Goal: Browse casually: Explore the website without a specific task or goal

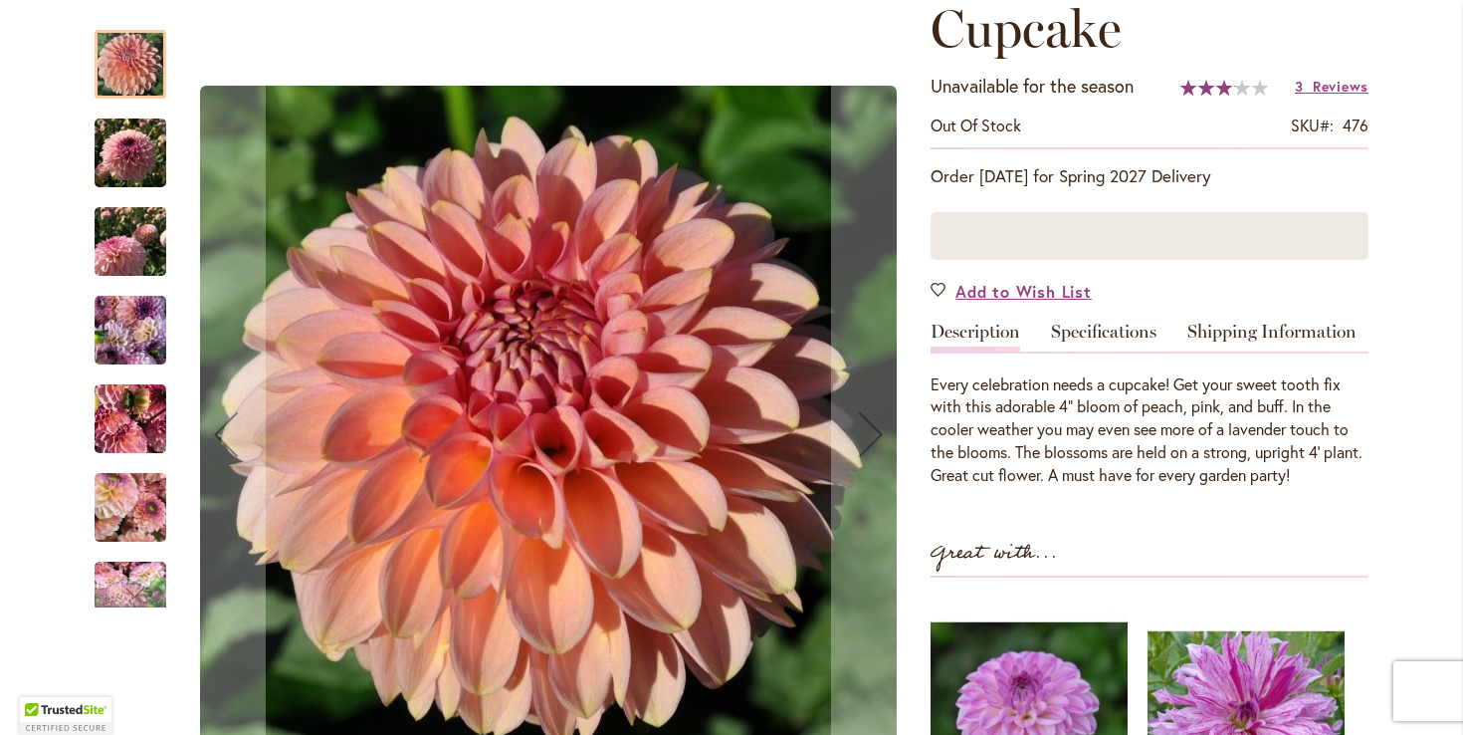
scroll to position [287, 0]
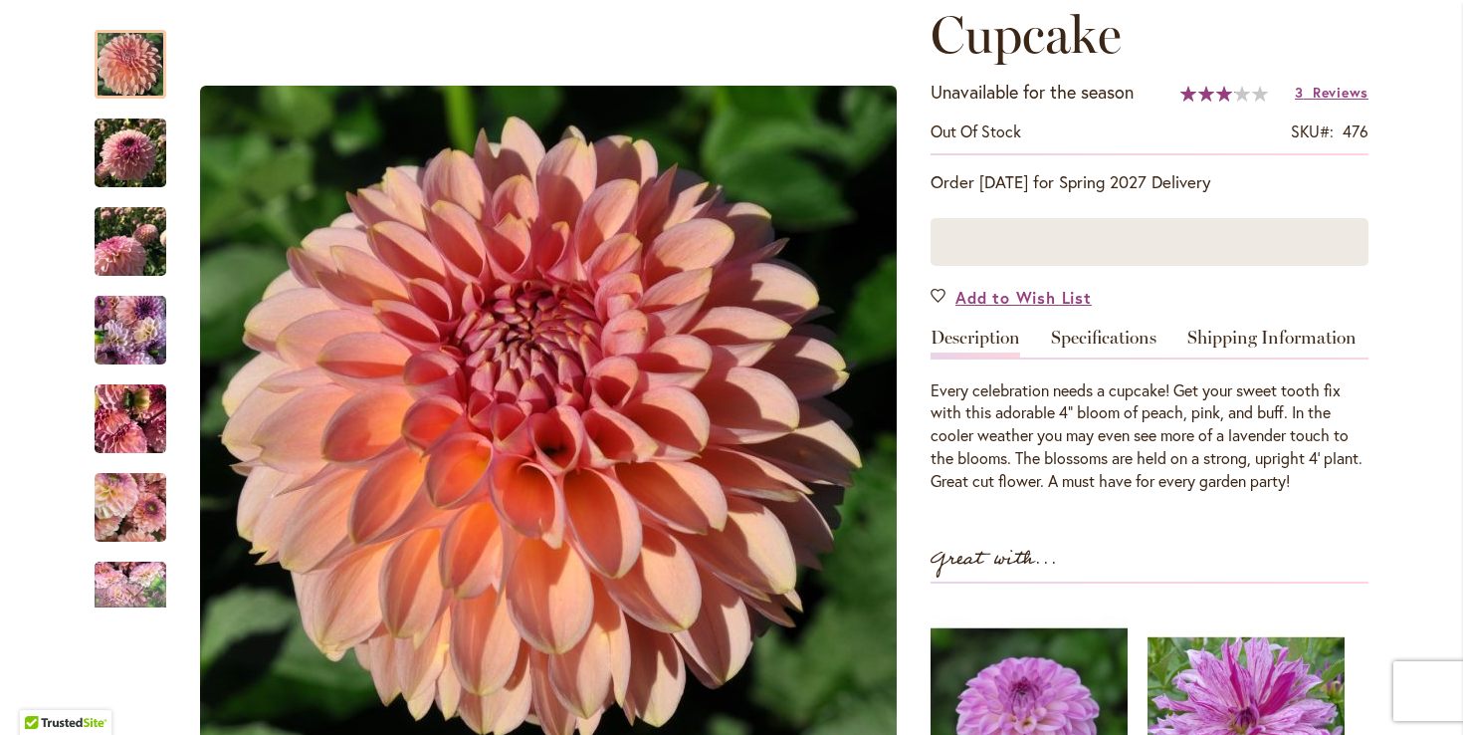
click at [1001, 239] on div at bounding box center [1150, 242] width 438 height 48
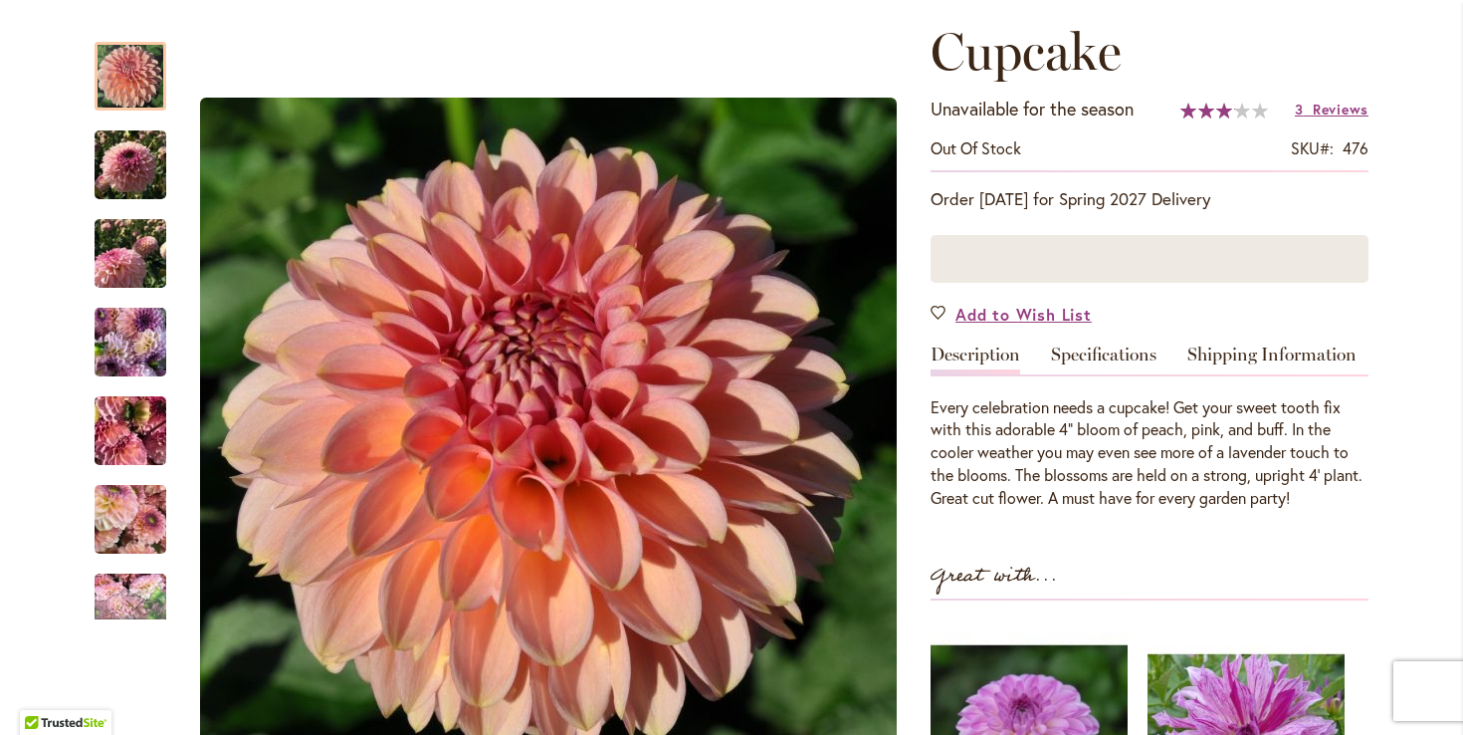
scroll to position [267, 0]
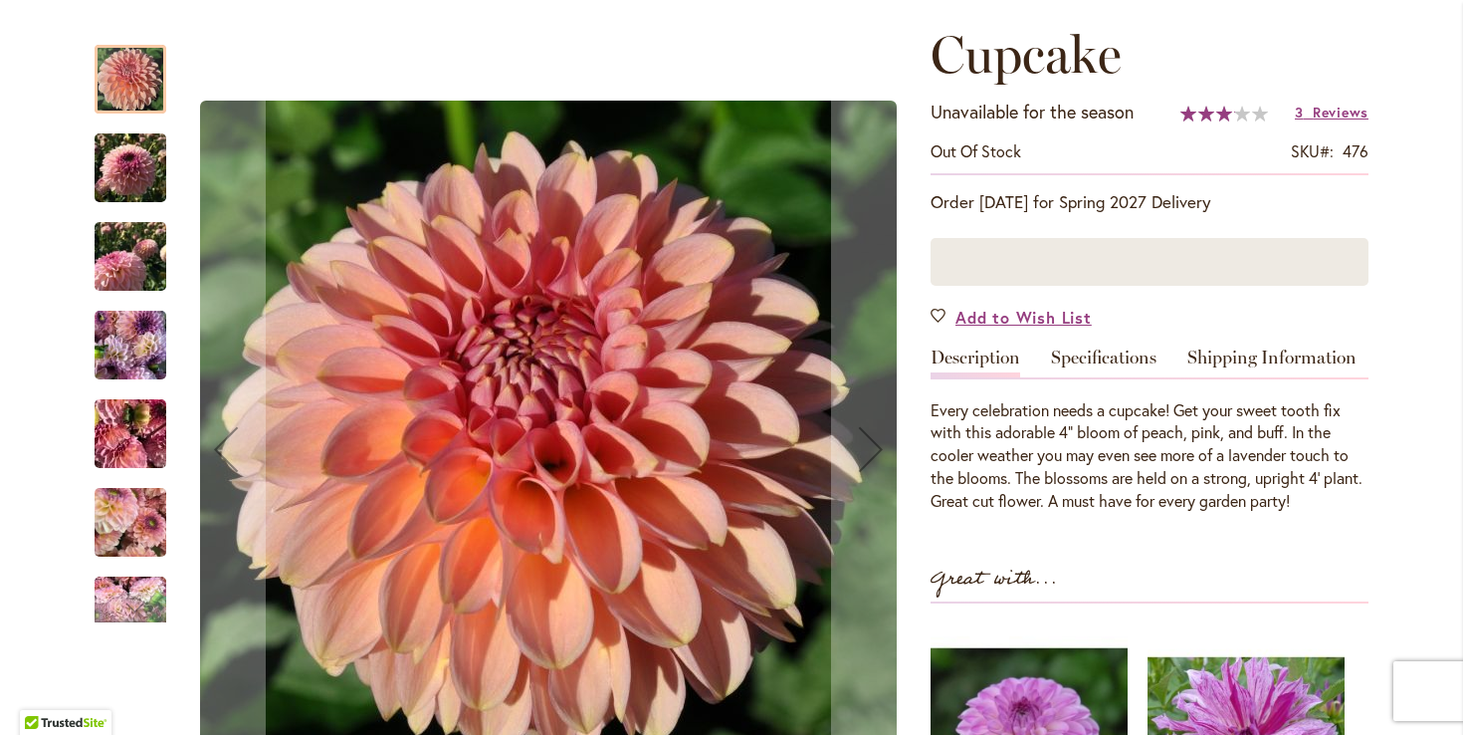
click at [116, 260] on img "Cupcake" at bounding box center [131, 257] width 72 height 96
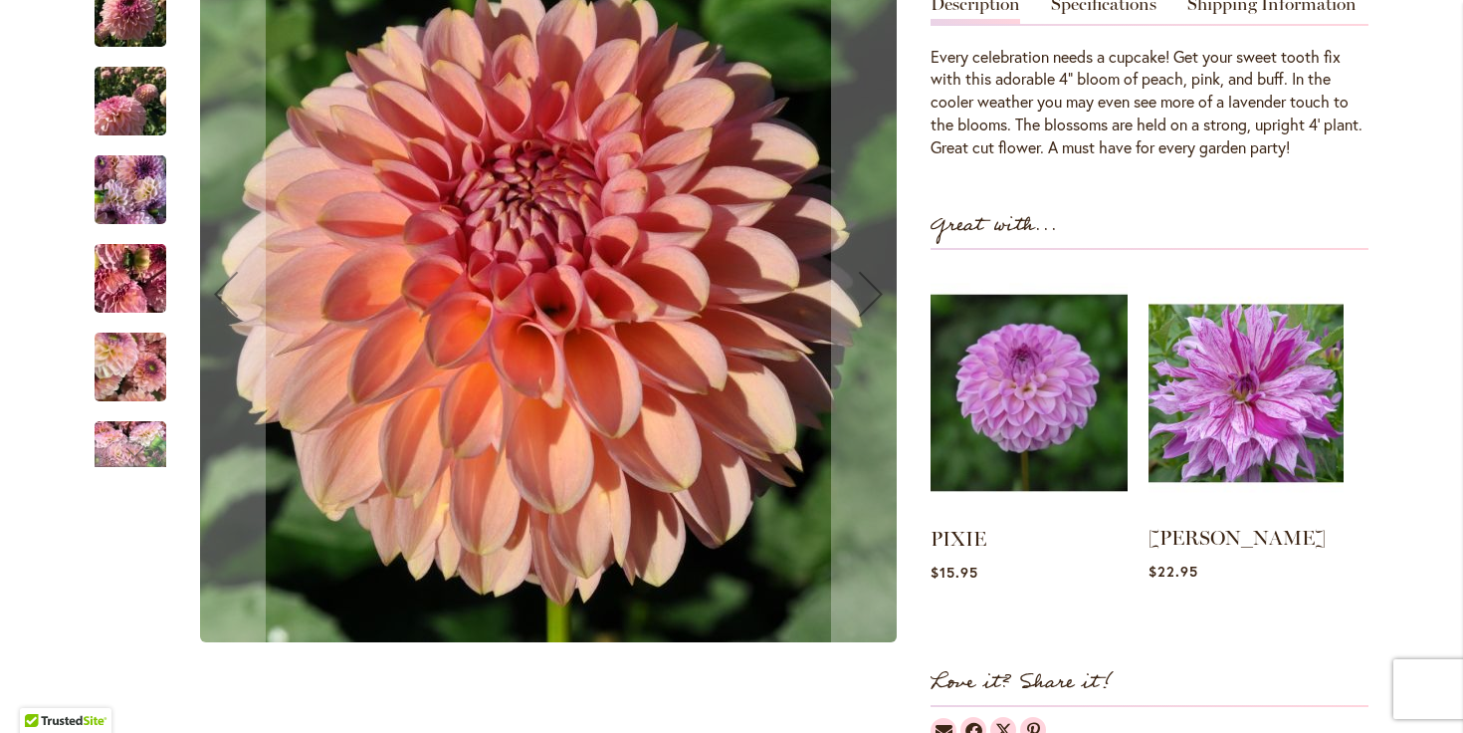
scroll to position [563, 0]
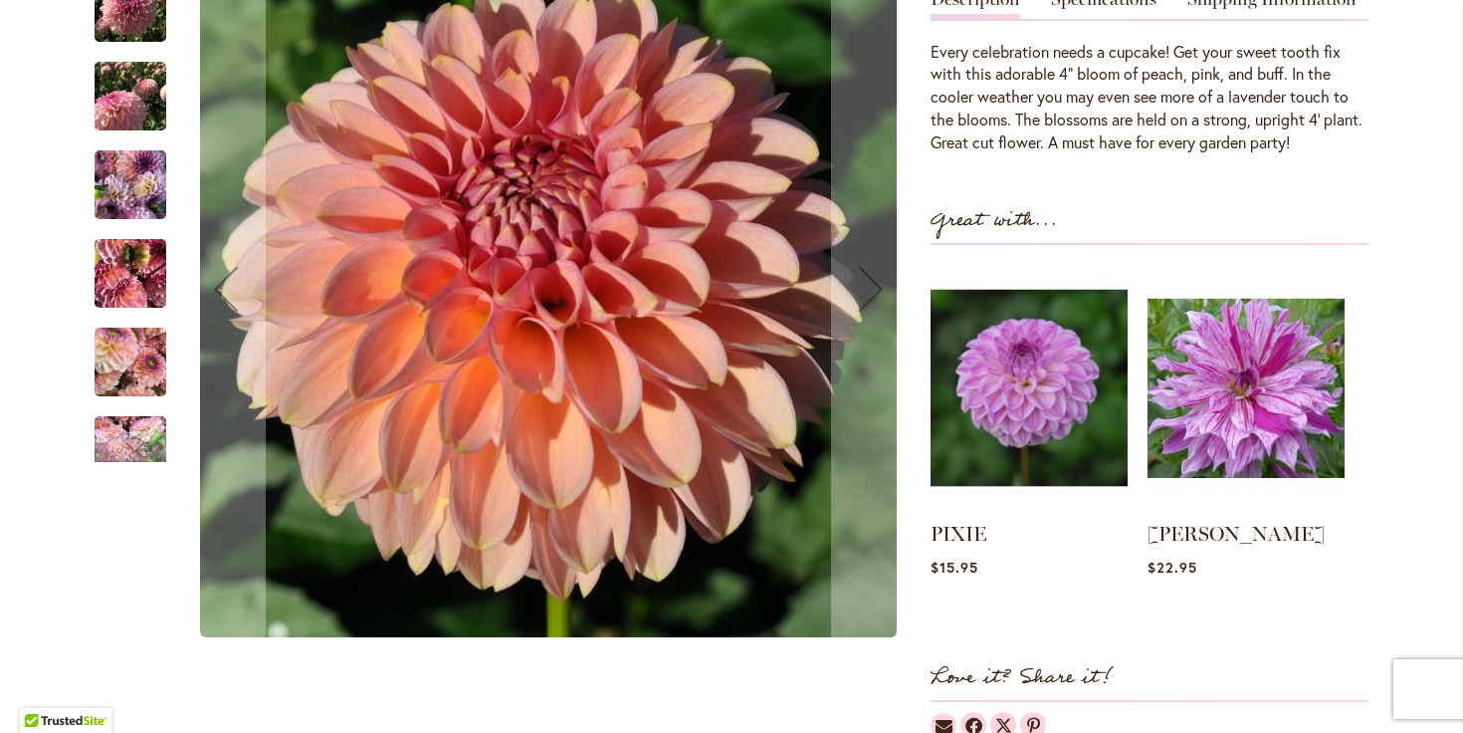
click at [134, 122] on img "Cupcake" at bounding box center [131, 97] width 72 height 96
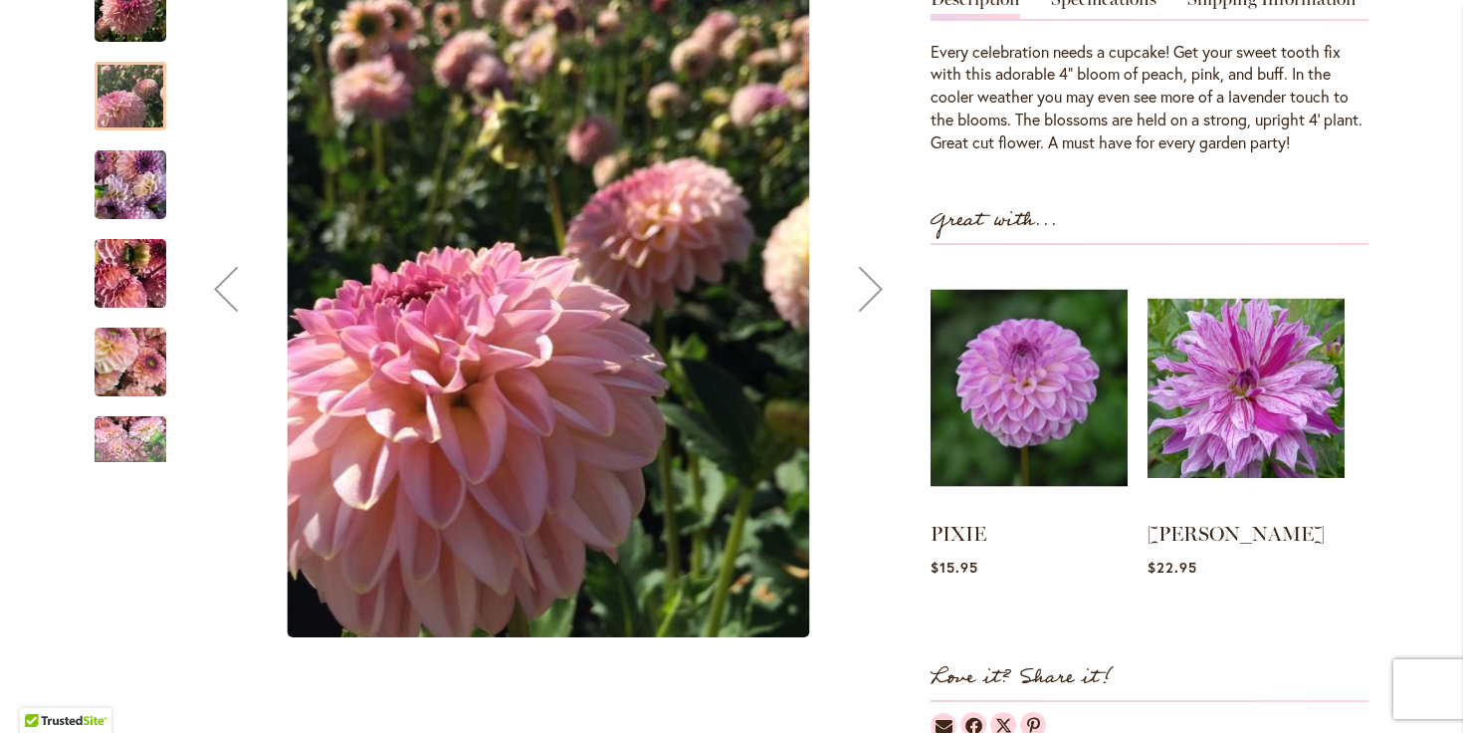
click at [124, 192] on img "Cupcake" at bounding box center [131, 185] width 72 height 96
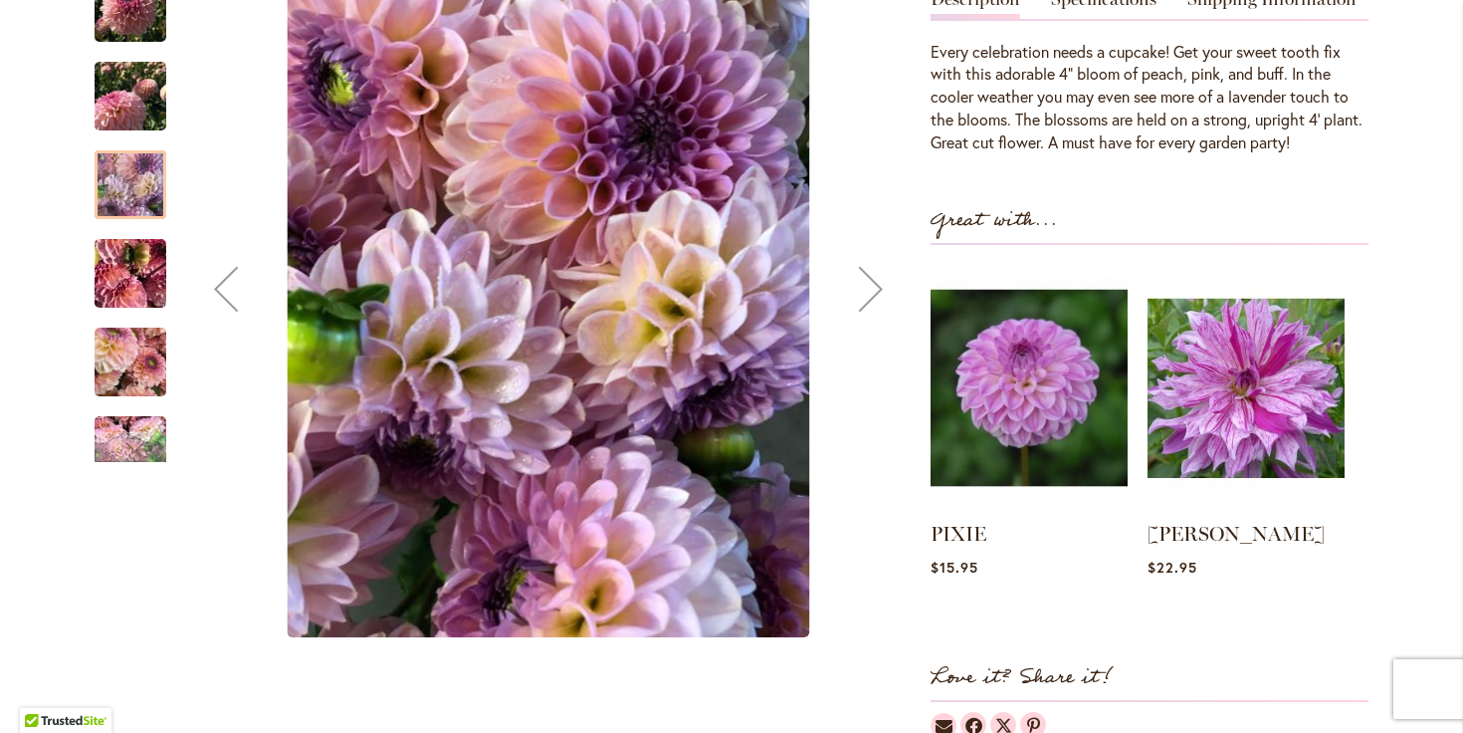
click at [131, 256] on div "Cupcake" at bounding box center [141, 263] width 92 height 89
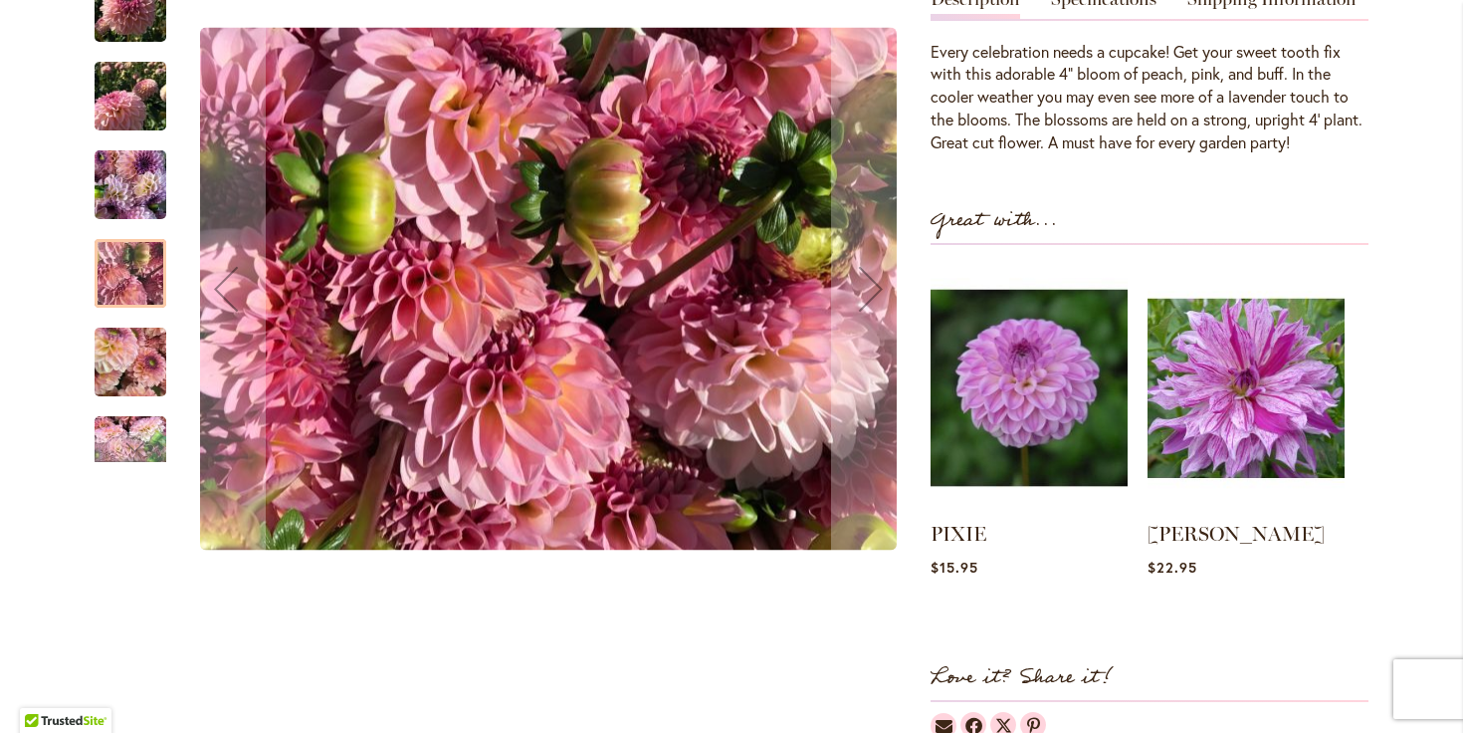
click at [145, 342] on div "Cupcake" at bounding box center [141, 352] width 92 height 89
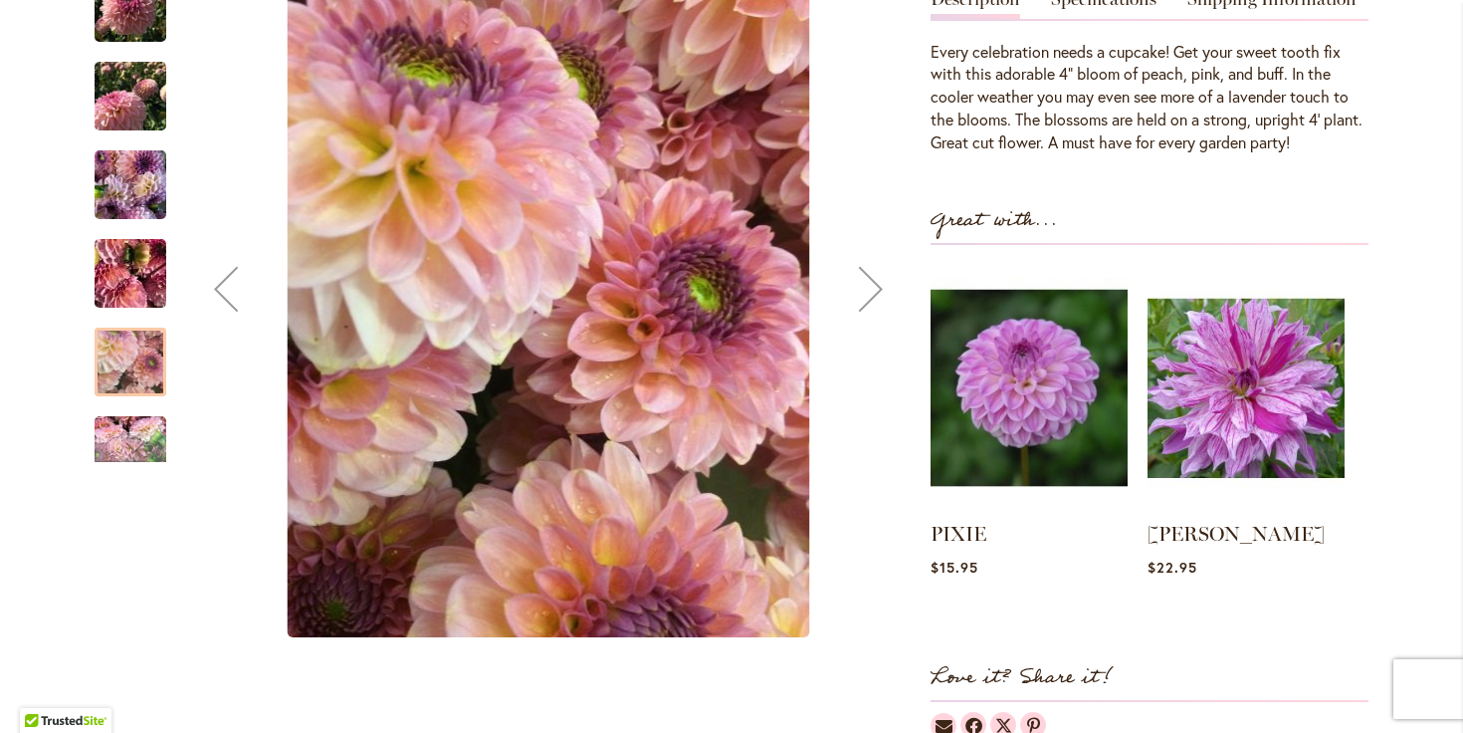
click at [148, 314] on img "Cupcake" at bounding box center [130, 274] width 143 height 108
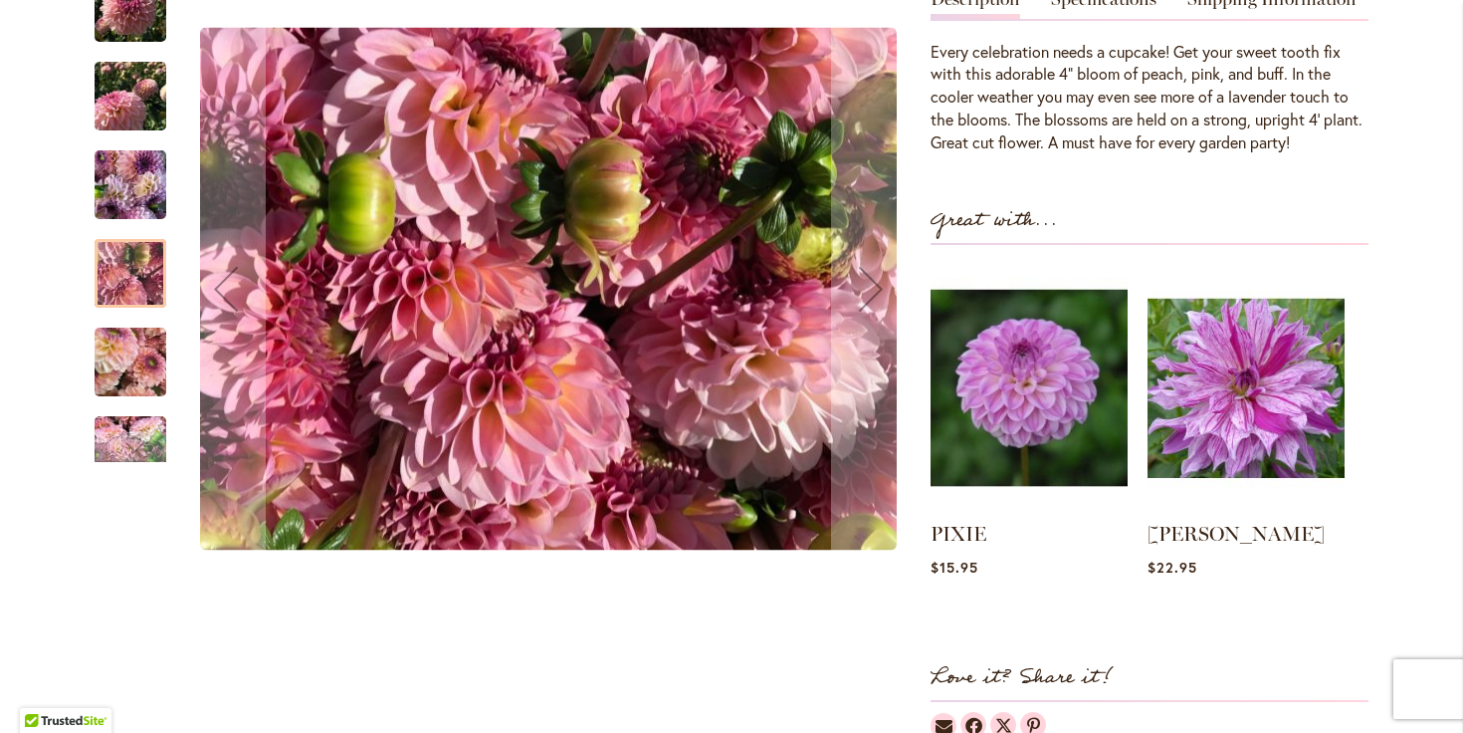
click at [140, 366] on img "Cupcake" at bounding box center [131, 363] width 72 height 96
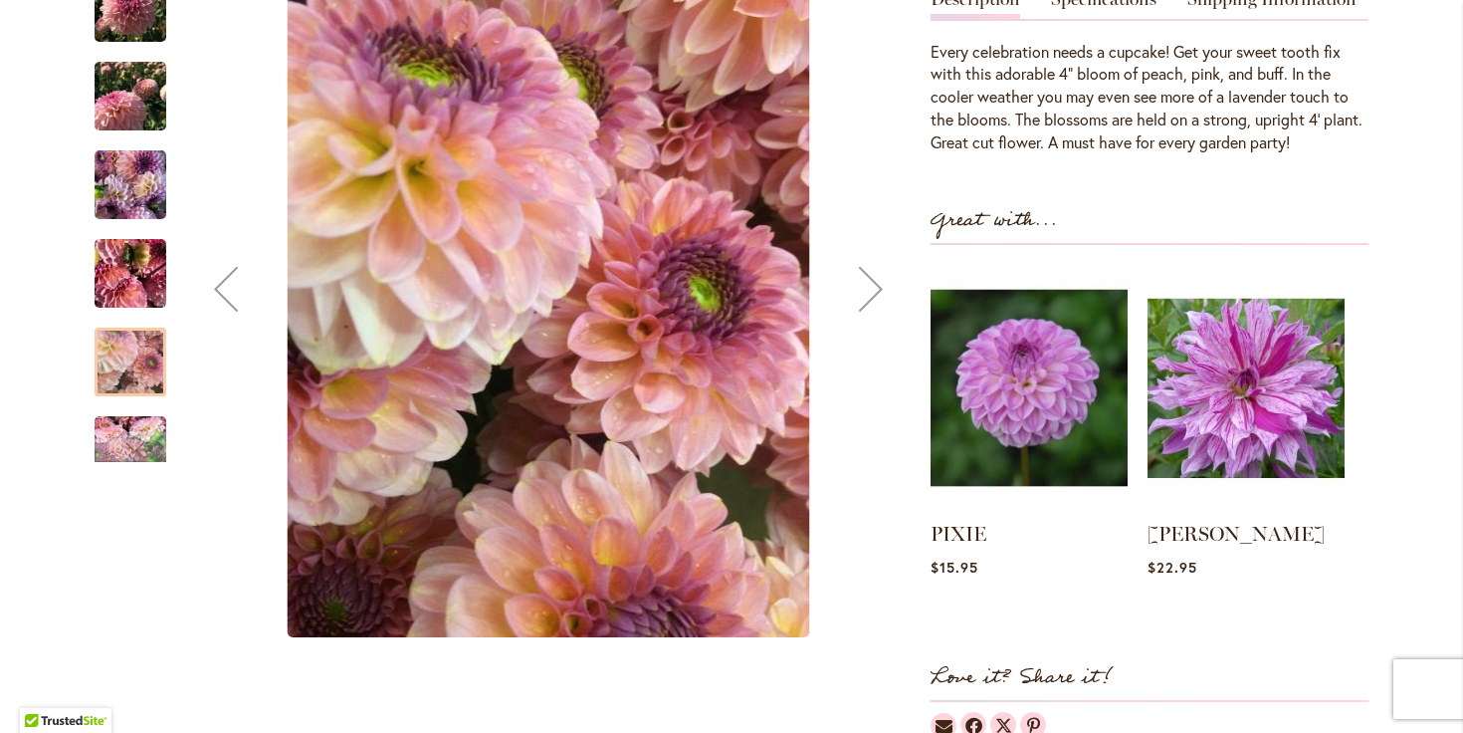
click at [145, 435] on div "Cupcake" at bounding box center [141, 440] width 92 height 89
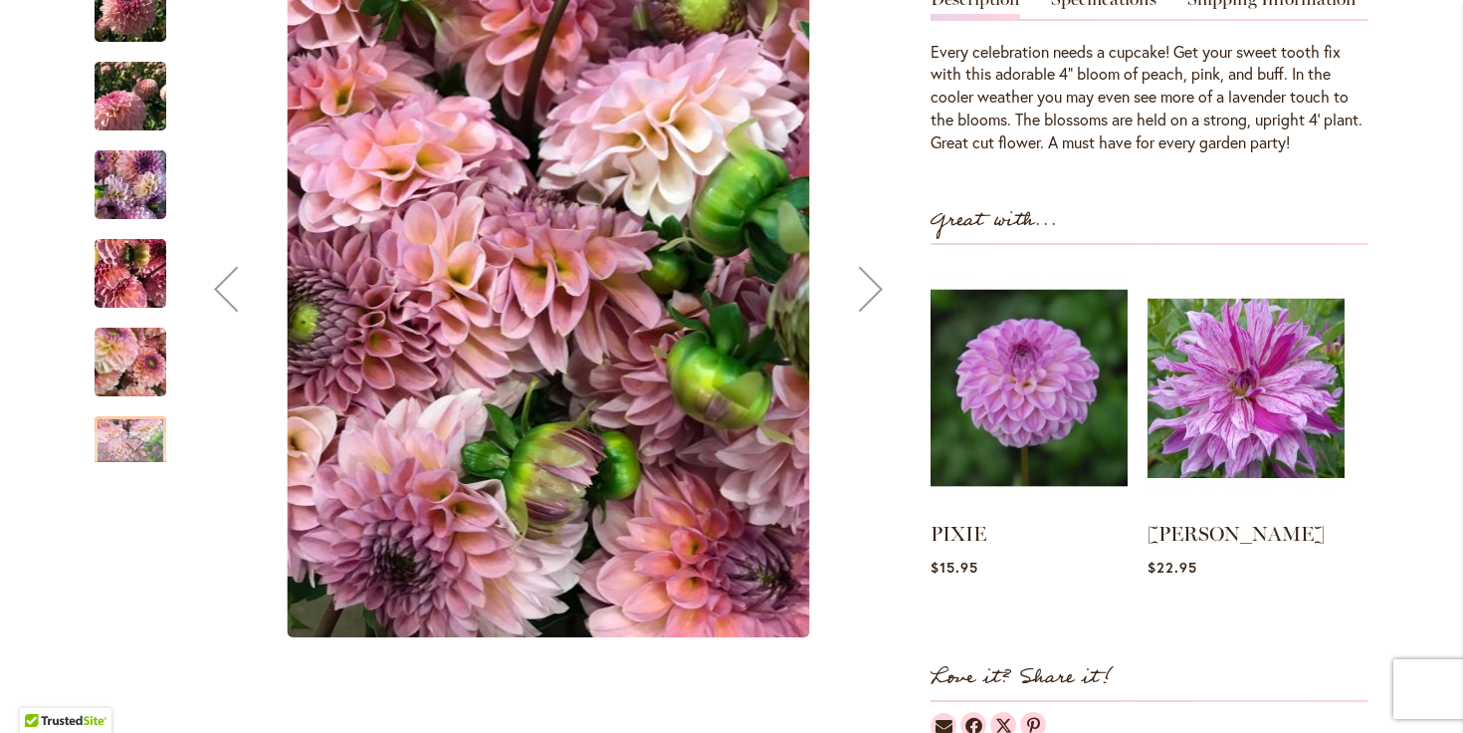
scroll to position [0, 0]
